Goal: Use online tool/utility: Utilize a website feature to perform a specific function

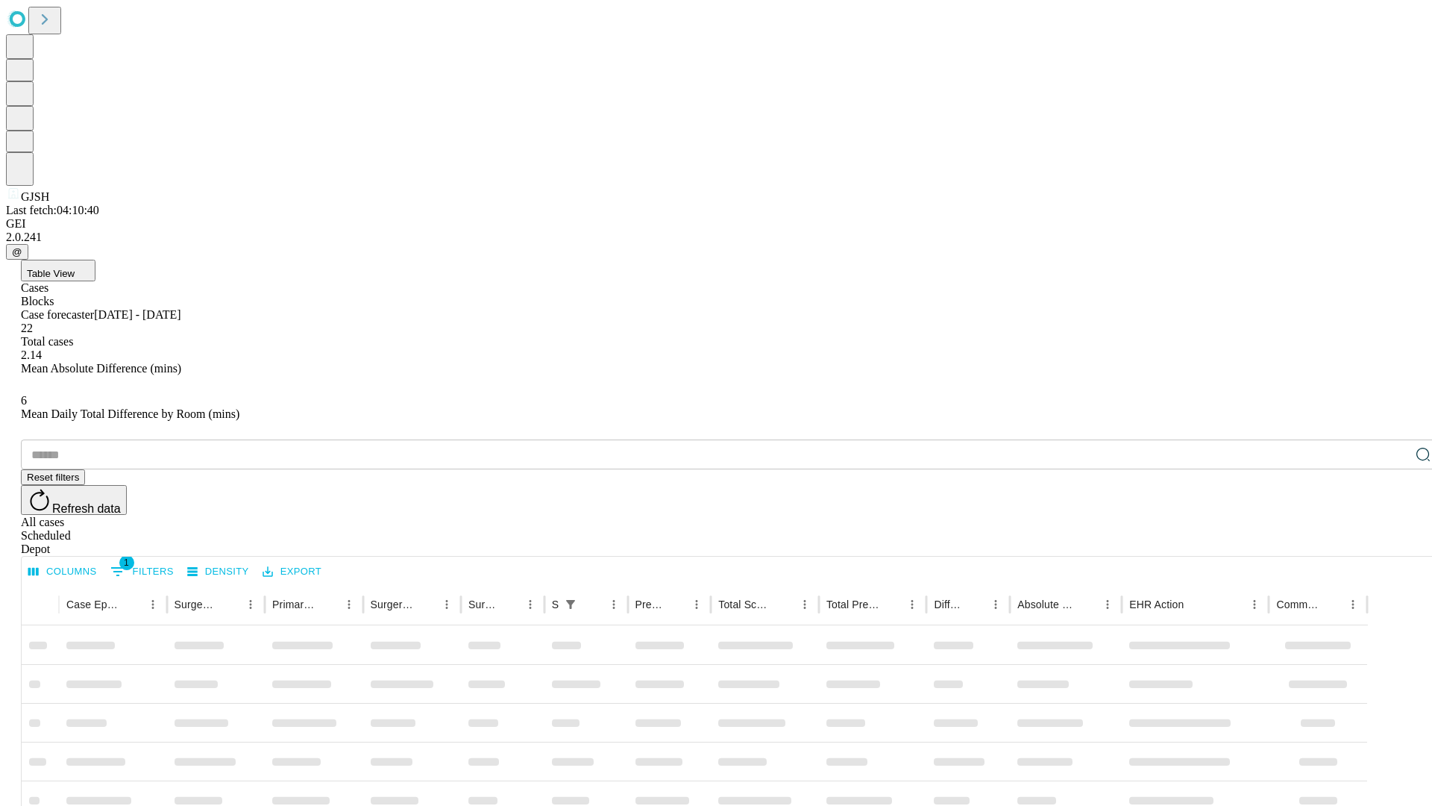
click at [75, 268] on span "Table View" at bounding box center [51, 273] width 48 height 11
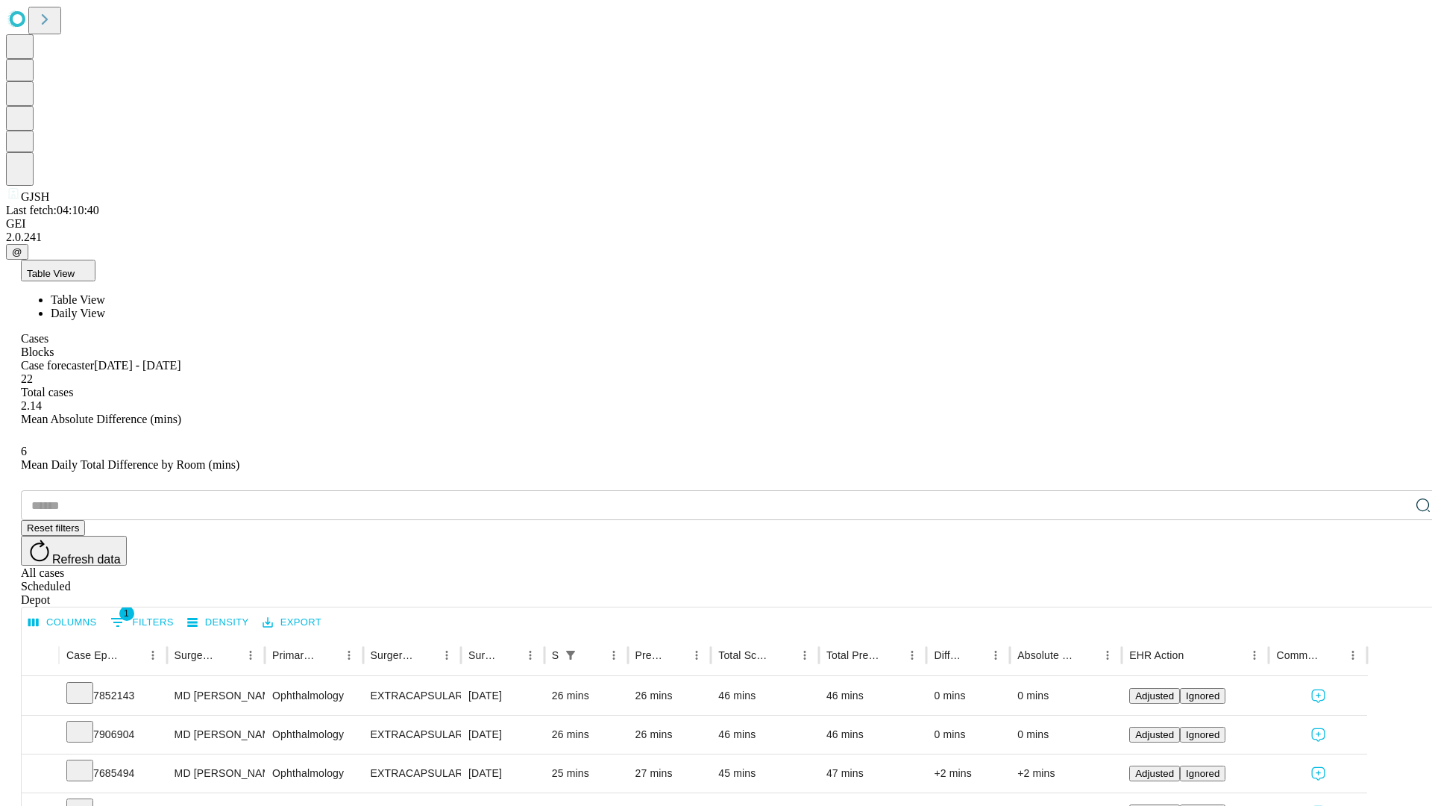
click at [105, 307] on span "Daily View" at bounding box center [78, 313] width 54 height 13
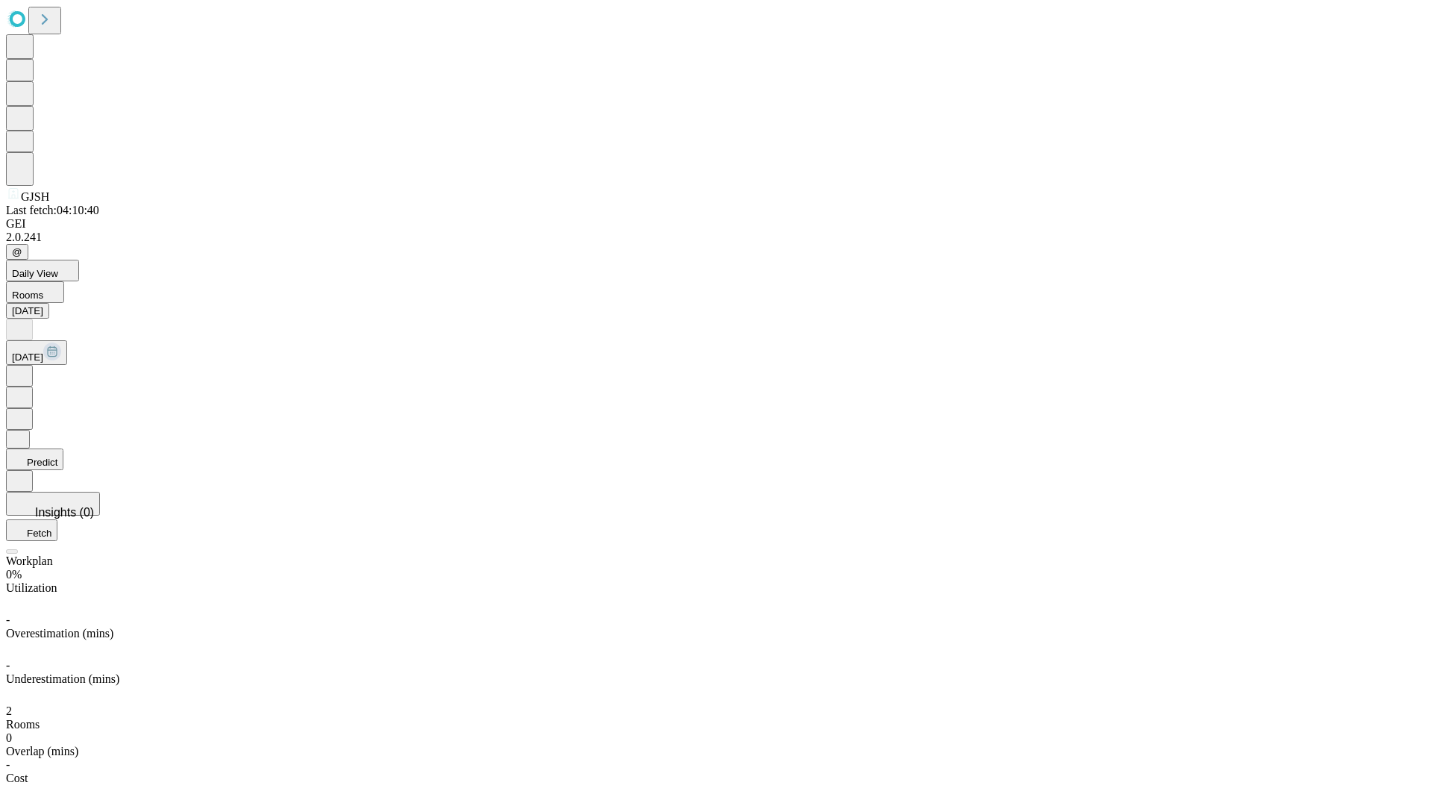
click at [63, 448] on button "Predict" at bounding box center [34, 459] width 57 height 22
